Goal: Navigation & Orientation: Understand site structure

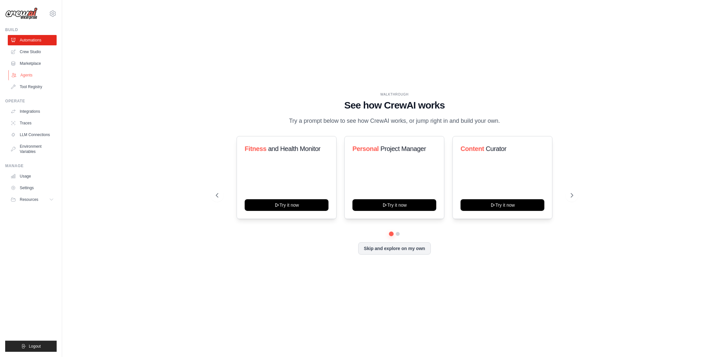
click at [32, 72] on link "Agents" at bounding box center [32, 75] width 49 height 10
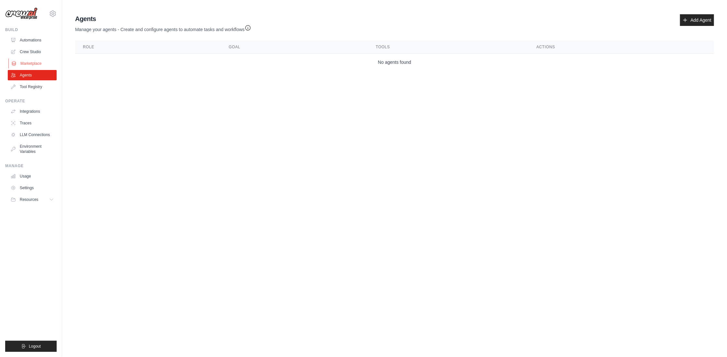
click at [33, 63] on link "Marketplace" at bounding box center [32, 63] width 49 height 10
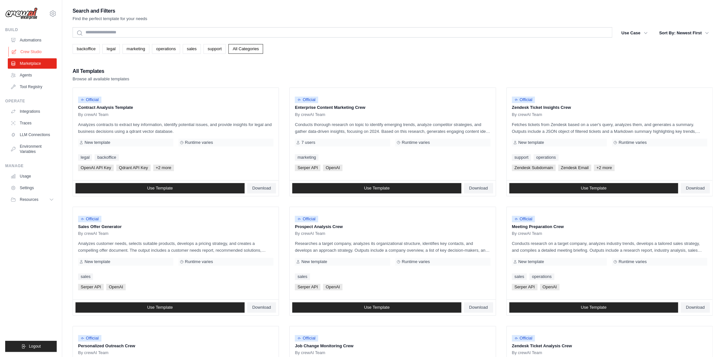
click at [21, 51] on link "Crew Studio" at bounding box center [32, 52] width 49 height 10
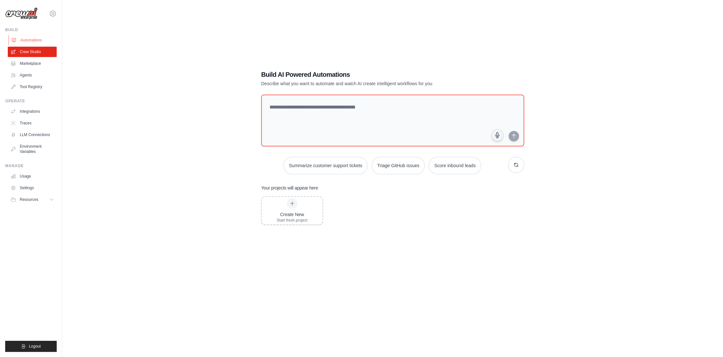
click at [27, 43] on link "Automations" at bounding box center [32, 40] width 49 height 10
